Goal: Information Seeking & Learning: Learn about a topic

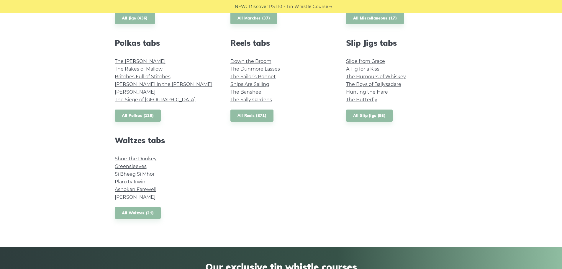
scroll to position [413, 0]
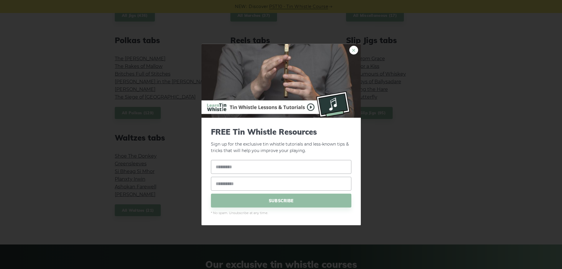
click at [355, 50] on link "×" at bounding box center [353, 49] width 9 height 9
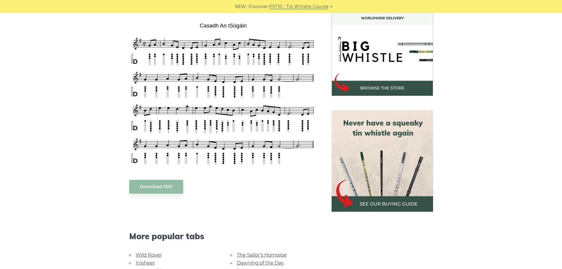
scroll to position [177, 0]
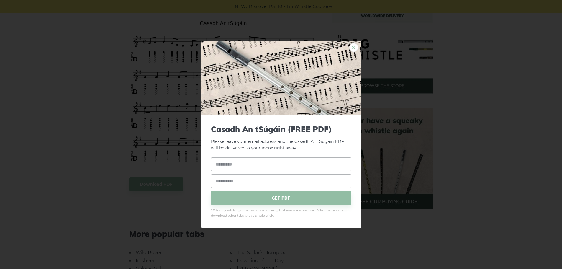
click at [352, 49] on link "×" at bounding box center [353, 47] width 9 height 9
drag, startPoint x: 219, startPoint y: 114, endPoint x: 354, endPoint y: 47, distance: 150.5
click at [354, 47] on link "×" at bounding box center [353, 47] width 9 height 9
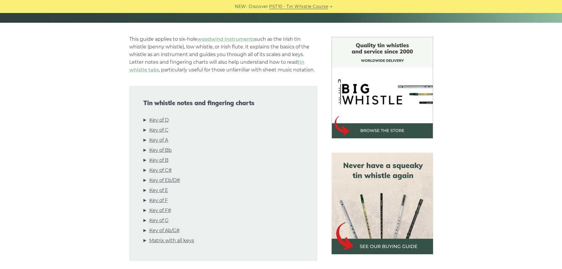
scroll to position [147, 0]
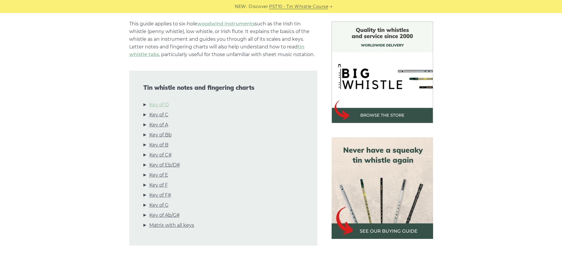
click at [160, 105] on link "Key of D" at bounding box center [158, 105] width 19 height 8
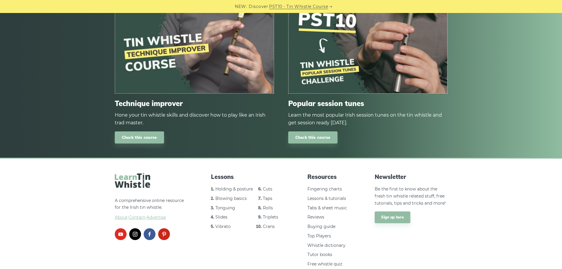
scroll to position [3509, 0]
